Goal: Task Accomplishment & Management: Use online tool/utility

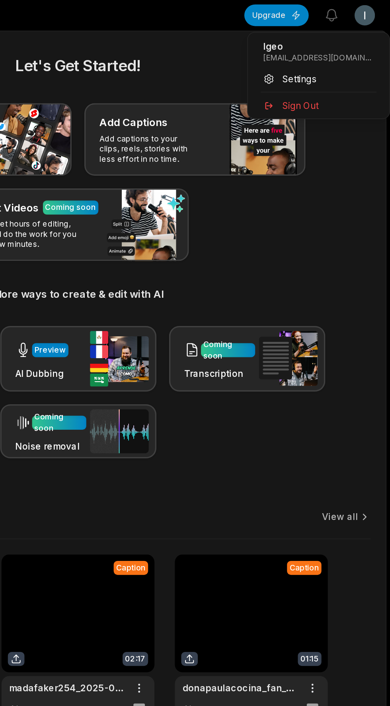
click at [378, 12] on html "IS [PERSON_NAME]'s Studio Create Project Home Projects Brand template Calendar …" at bounding box center [195, 353] width 390 height 706
click at [378, 10] on html "IS [PERSON_NAME]'s Studio Create Project Home Projects Brand template Calendar …" at bounding box center [195, 353] width 390 height 706
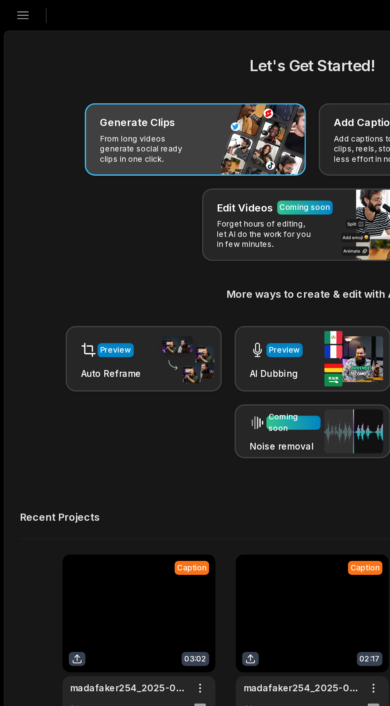
click at [162, 88] on div "Generate Clips From long videos generate social ready clips in one click." at bounding box center [122, 86] width 138 height 45
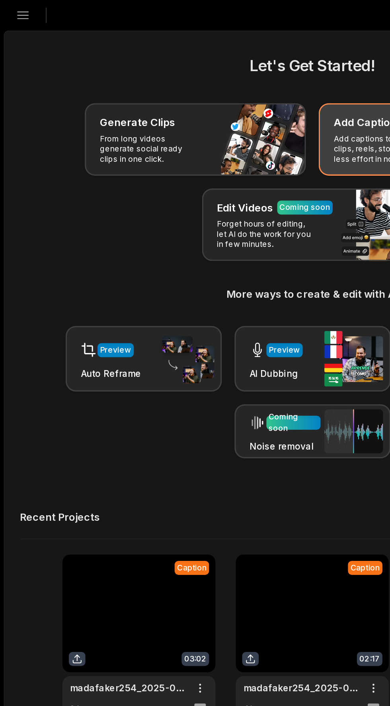
click at [224, 87] on p "Add captions to your clips, reels, stories with less effort in no time." at bounding box center [239, 92] width 62 height 19
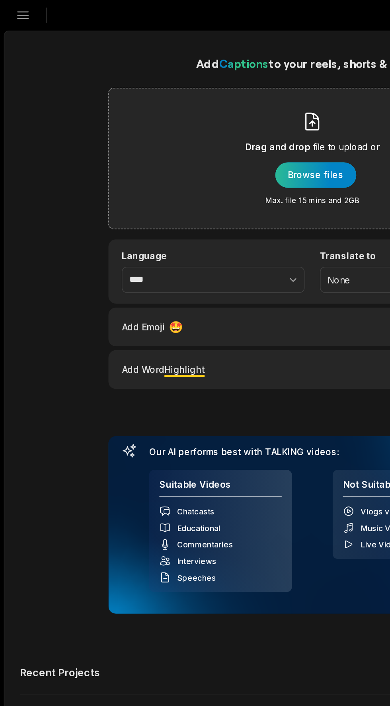
click at [209, 115] on div "button" at bounding box center [197, 109] width 50 height 16
click at [205, 114] on div "button" at bounding box center [197, 109] width 50 height 16
click at [202, 114] on div "button" at bounding box center [197, 109] width 50 height 16
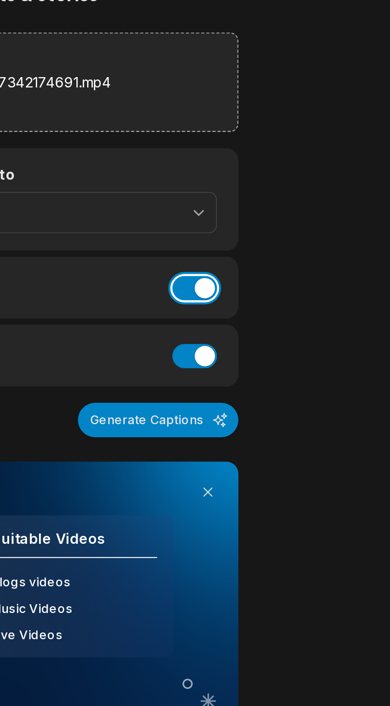
click at [304, 155] on button "Add Emoji" at bounding box center [304, 155] width 17 height 10
click at [307, 182] on button "Add Word Highlight" at bounding box center [304, 182] width 17 height 10
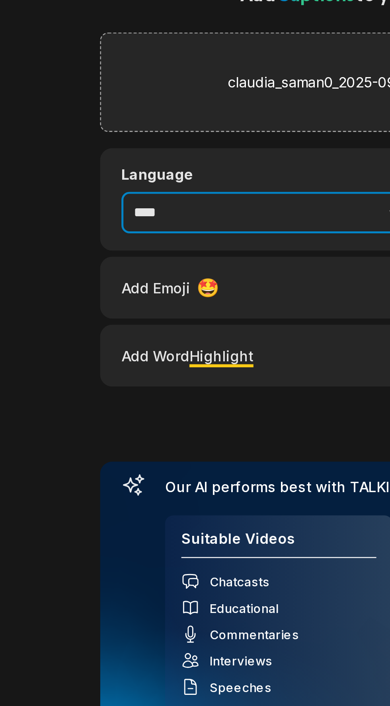
click at [149, 126] on button "button" at bounding box center [165, 125] width 49 height 17
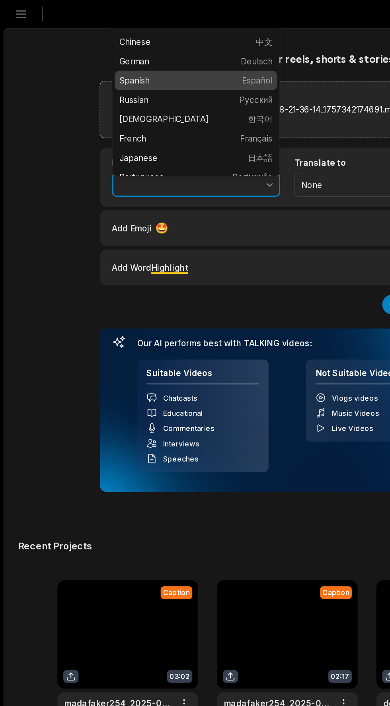
type input "*******"
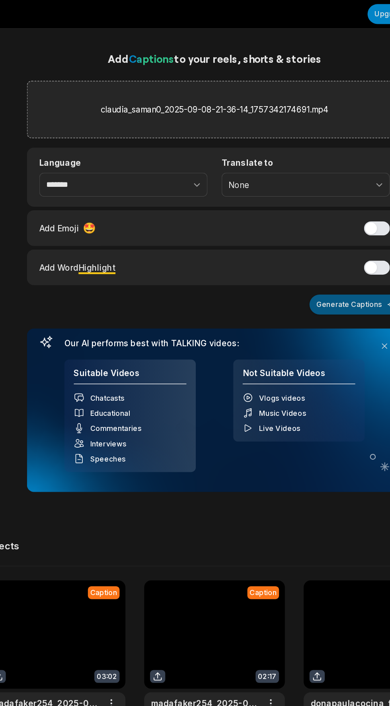
click at [301, 204] on button "Generate Captions" at bounding box center [290, 207] width 63 height 14
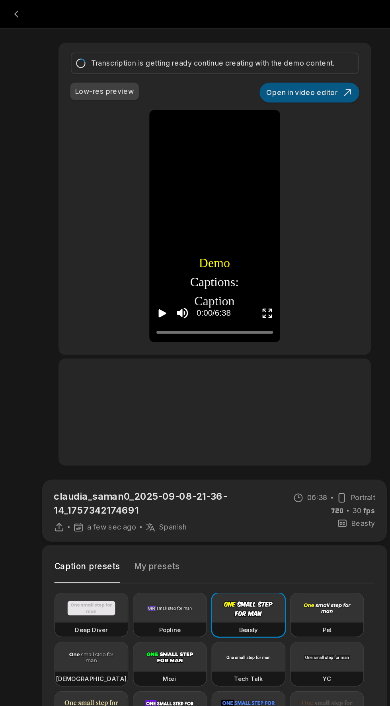
click at [280, 58] on button "Open in video editor" at bounding box center [259, 63] width 68 height 14
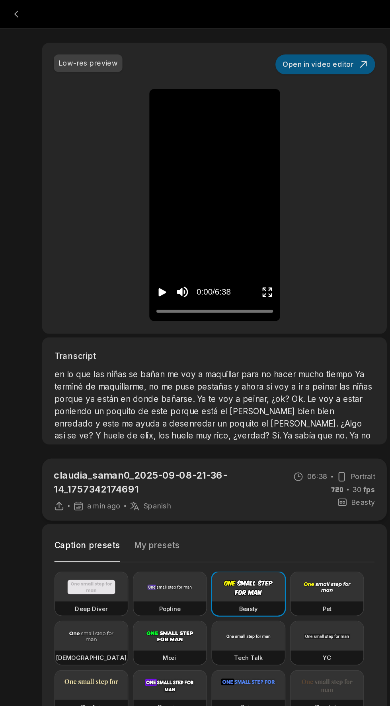
click at [289, 44] on button "Open in video editor" at bounding box center [270, 44] width 68 height 14
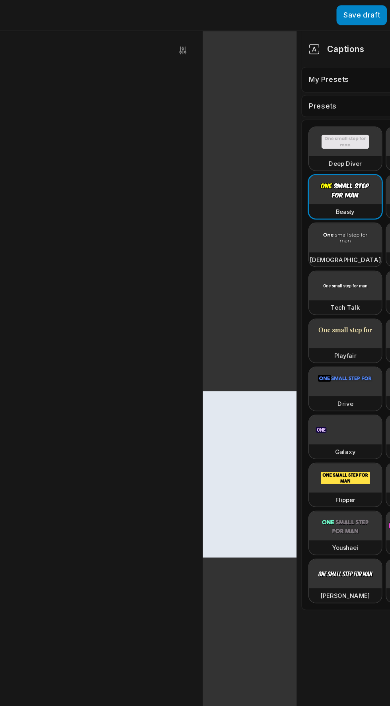
click at [271, 429] on aside "Captions My Presets Presets Edit Deep Diver Popline Beasty Pet Zen Mozi Tech Ta…" at bounding box center [307, 363] width 115 height 685
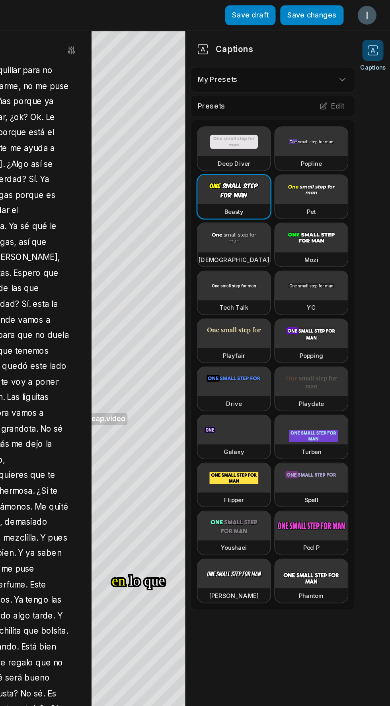
click at [347, 194] on video at bounding box center [335, 194] width 49 height 20
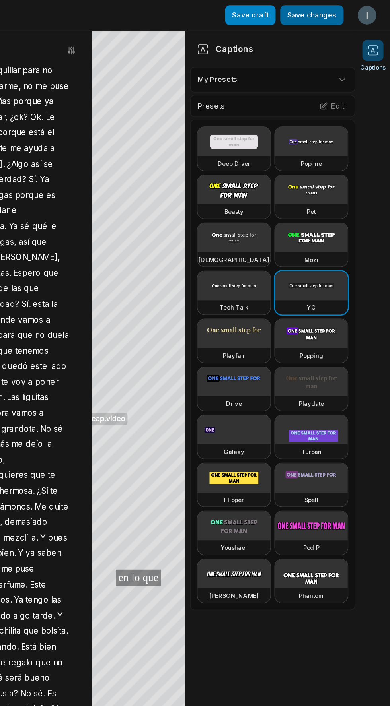
click at [346, 10] on button "Save changes" at bounding box center [336, 11] width 43 height 14
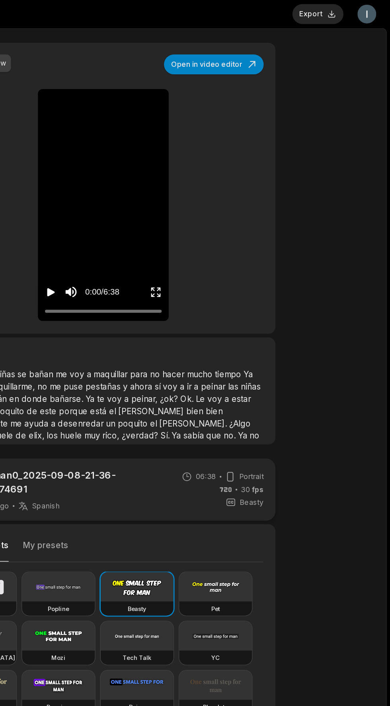
type input "**"
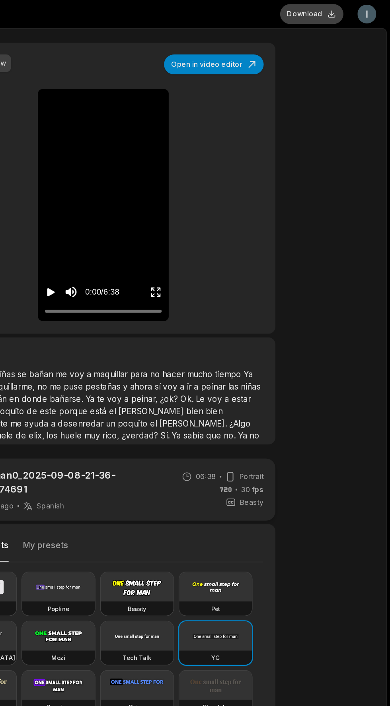
click at [345, 14] on button "Download" at bounding box center [336, 10] width 43 height 14
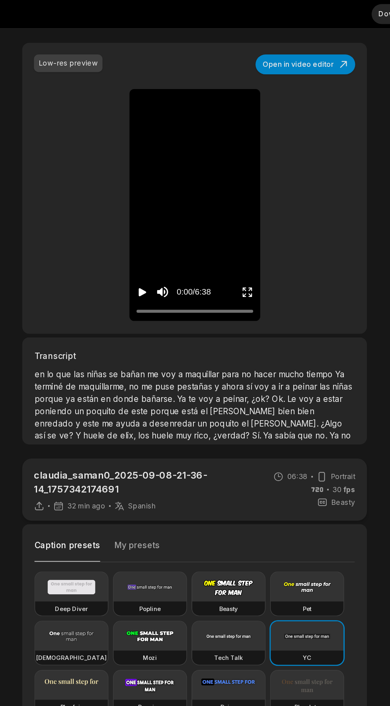
click at [91, 250] on span "en" at bounding box center [90, 253] width 8 height 7
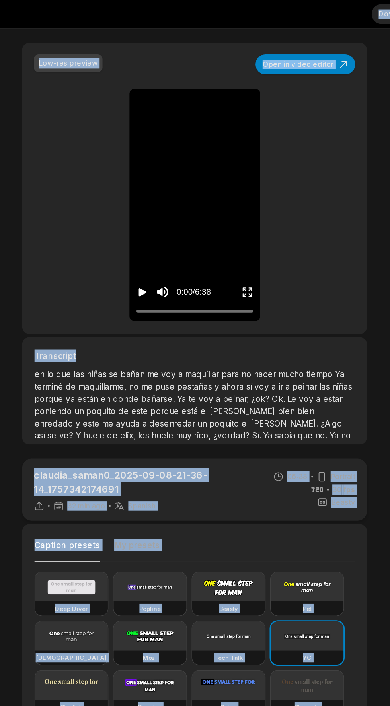
click at [124, 277] on span "poquito" at bounding box center [132, 278] width 22 height 7
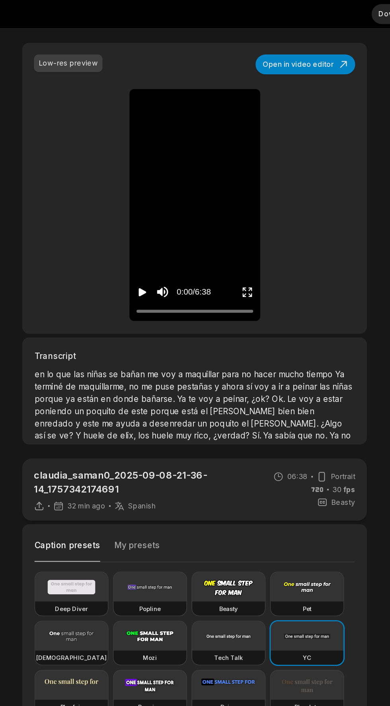
click at [171, 262] on span "puse" at bounding box center [175, 262] width 15 height 7
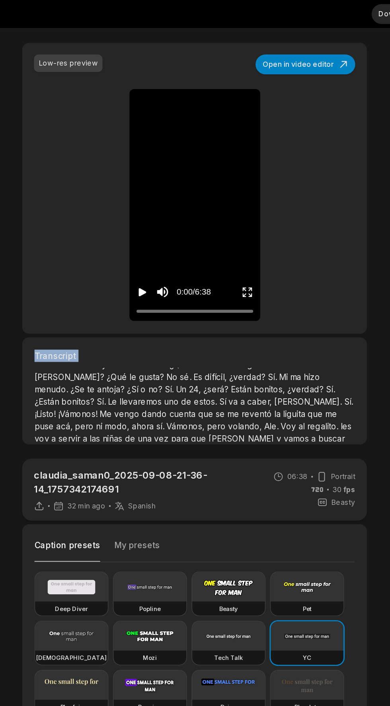
scroll to position [243, 0]
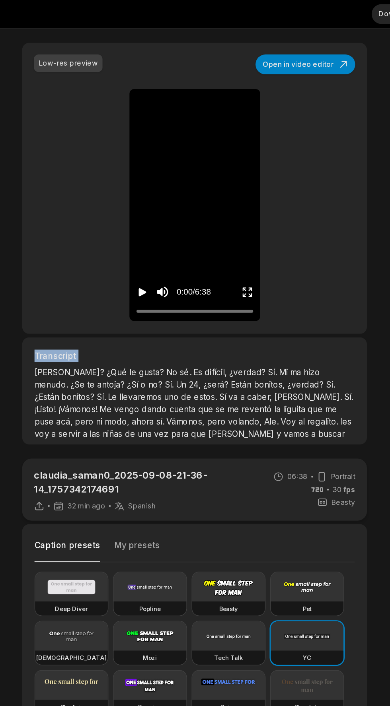
copy div "Transcript en lo que las niñas se bañan me voy a maquillar para no hacer mucho …"
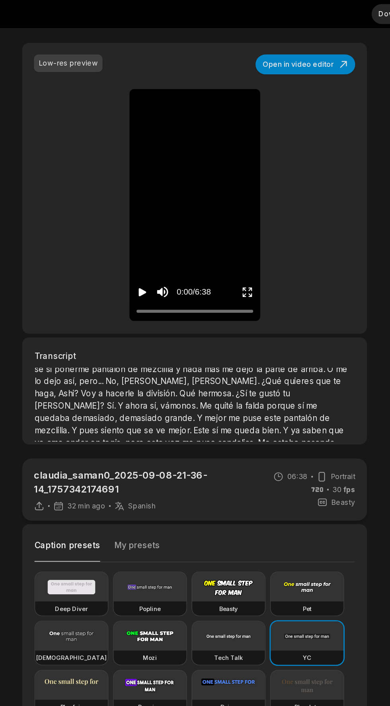
scroll to position [144, 0]
